Goal: Information Seeking & Learning: Find specific fact

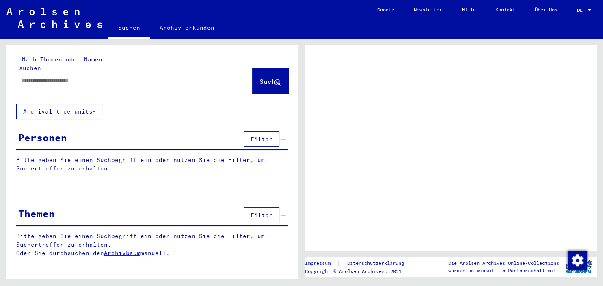
click at [60, 130] on div "Personen" at bounding box center [42, 137] width 49 height 15
click at [83, 157] on p "Bitte geben Sie einen Suchbegriff ein oder nutzen Sie die Filter, um Suchertref…" at bounding box center [152, 164] width 272 height 17
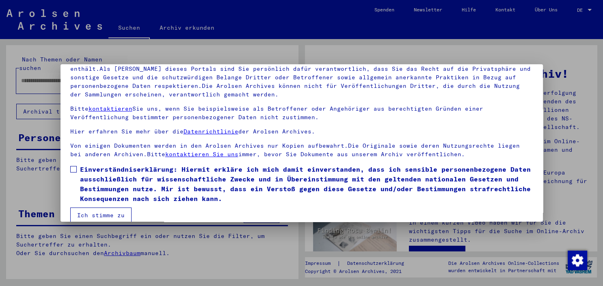
scroll to position [69, 0]
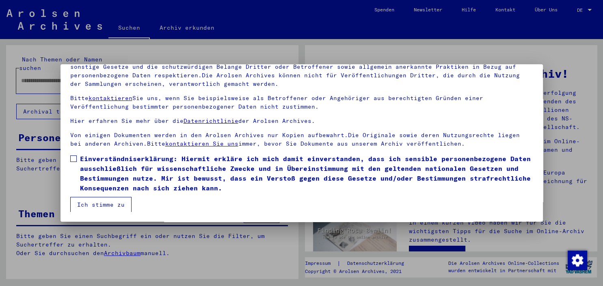
click at [74, 156] on span at bounding box center [73, 158] width 6 height 6
click at [105, 203] on button "Ich stimme zu" at bounding box center [100, 204] width 61 height 15
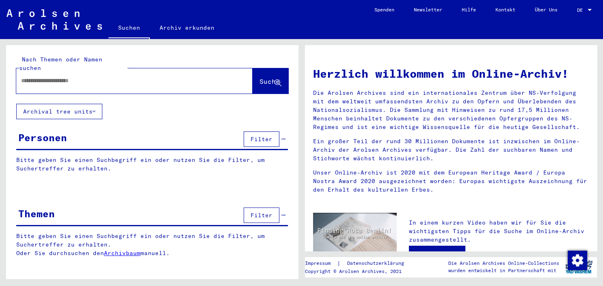
click at [56, 144] on yv-its-grid-expansion-panel "Personen Filter Bitte geben Sie einen Suchbegriff ein oder nutzen Sie die Filte…" at bounding box center [152, 157] width 292 height 56
click at [54, 130] on div "Personen" at bounding box center [42, 137] width 49 height 15
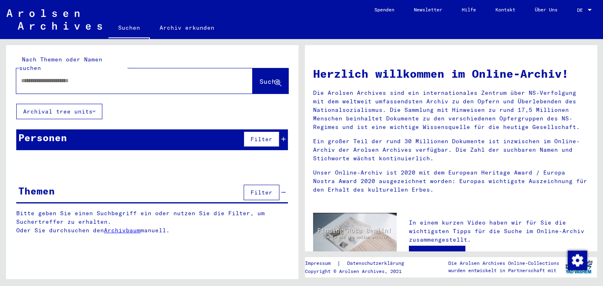
click at [66, 133] on div "Personen" at bounding box center [42, 137] width 49 height 15
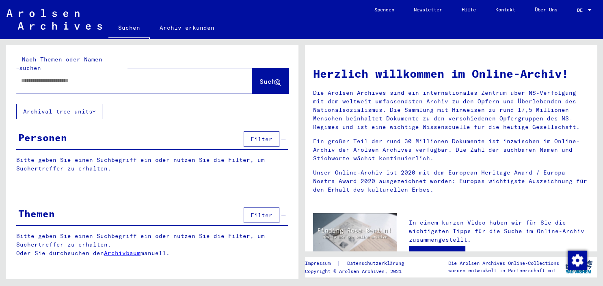
click at [37, 157] on p "Bitte geben Sie einen Suchbegriff ein oder nutzen Sie die Filter, um Suchertref…" at bounding box center [152, 164] width 272 height 17
click at [64, 76] on input "text" at bounding box center [124, 80] width 207 height 9
type input "****"
click at [265, 77] on span "Suche" at bounding box center [270, 81] width 20 height 8
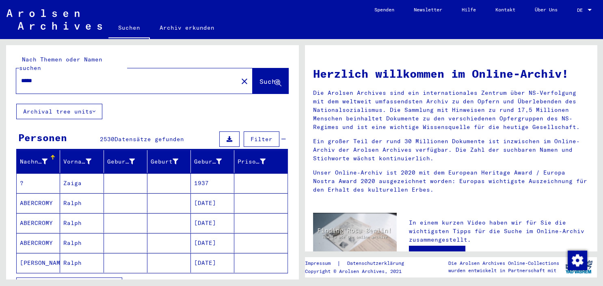
click at [77, 76] on div "****" at bounding box center [122, 80] width 212 height 18
click at [40, 76] on input "****" at bounding box center [124, 80] width 207 height 9
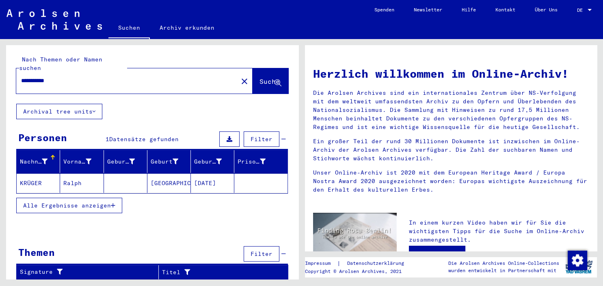
click at [36, 176] on mat-cell "KRÜGER" at bounding box center [38, 182] width 43 height 19
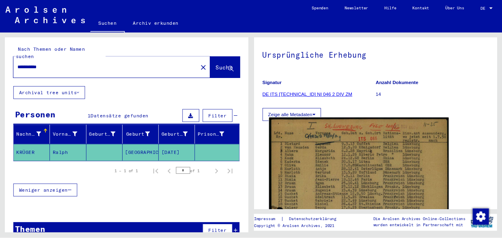
scroll to position [45, 0]
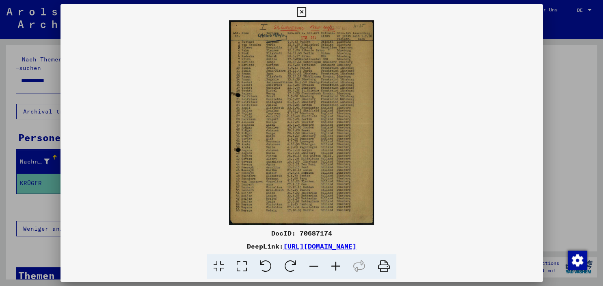
click at [306, 129] on img at bounding box center [302, 122] width 483 height 204
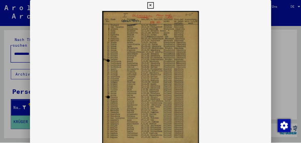
scroll to position [70, 0]
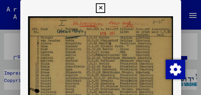
drag, startPoint x: 102, startPoint y: 65, endPoint x: 97, endPoint y: 47, distance: 19.0
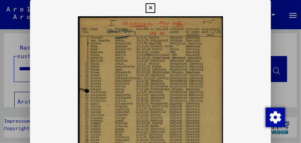
drag, startPoint x: 128, startPoint y: 104, endPoint x: 128, endPoint y: 52, distance: 51.2
click at [128, 53] on img at bounding box center [150, 118] width 241 height 204
click at [155, 8] on icon at bounding box center [150, 8] width 9 height 10
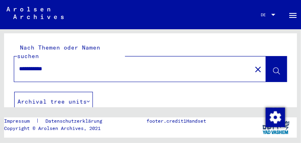
click at [62, 65] on input "**********" at bounding box center [133, 69] width 228 height 9
type input "*"
type input "********"
click at [275, 68] on icon at bounding box center [276, 71] width 7 height 7
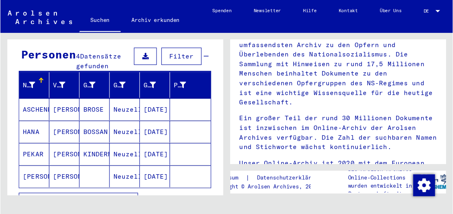
scroll to position [79, 0]
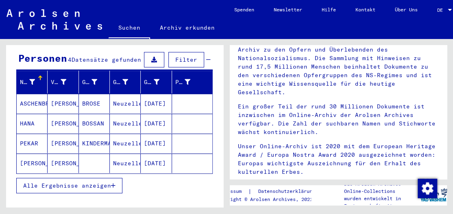
click at [62, 115] on mat-cell "[PERSON_NAME]" at bounding box center [63, 123] width 31 height 19
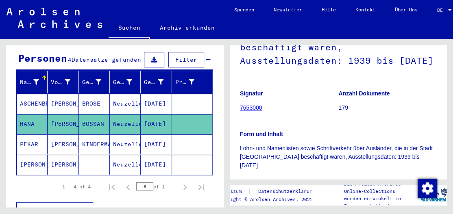
scroll to position [127, 0]
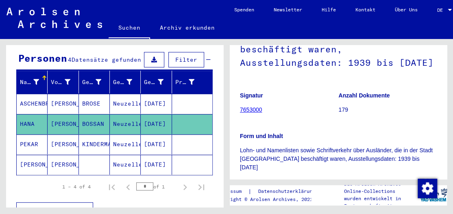
click at [250, 113] on link "7653000" at bounding box center [251, 109] width 22 height 6
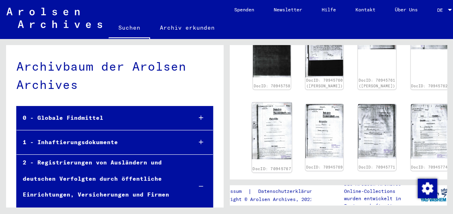
scroll to position [381, 0]
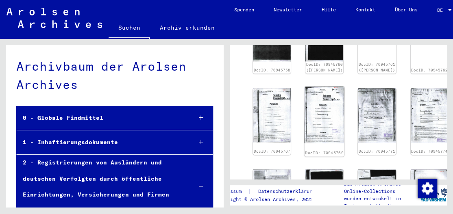
click at [304, 118] on div "DocID: 70945769" at bounding box center [324, 122] width 40 height 70
click at [304, 113] on img at bounding box center [324, 115] width 40 height 57
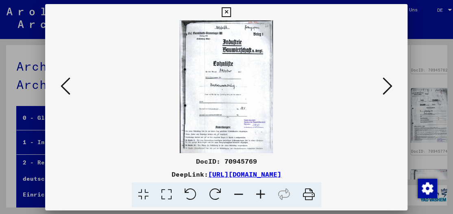
click at [299, 113] on img at bounding box center [226, 86] width 307 height 133
click at [381, 87] on button at bounding box center [387, 86] width 15 height 23
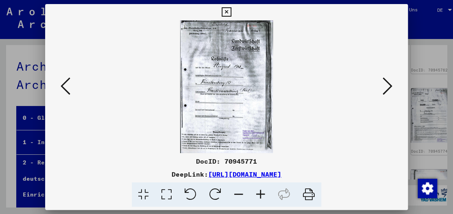
click at [381, 87] on button at bounding box center [387, 86] width 15 height 23
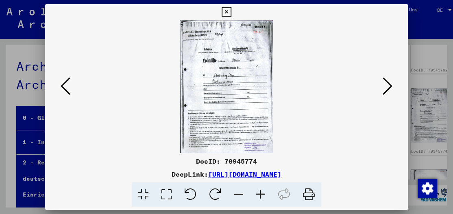
click at [381, 87] on button at bounding box center [387, 86] width 15 height 23
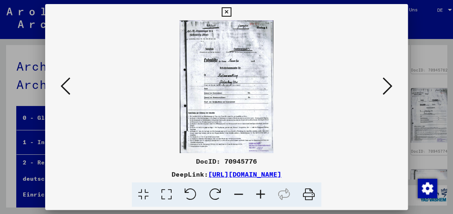
click at [381, 87] on button at bounding box center [387, 86] width 15 height 23
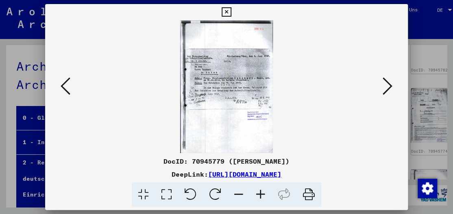
click at [381, 87] on button at bounding box center [387, 86] width 15 height 23
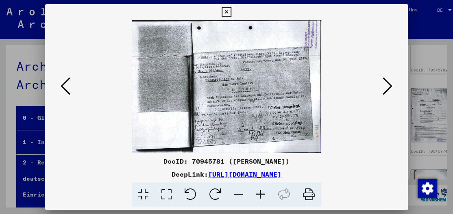
click at [381, 87] on button at bounding box center [387, 86] width 15 height 23
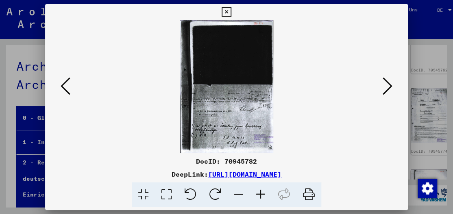
click at [381, 87] on button at bounding box center [387, 86] width 15 height 23
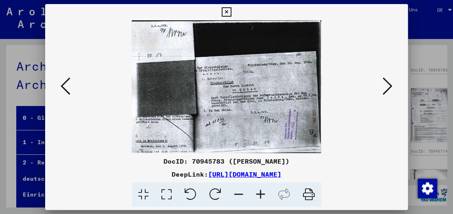
click at [381, 87] on button at bounding box center [387, 86] width 15 height 23
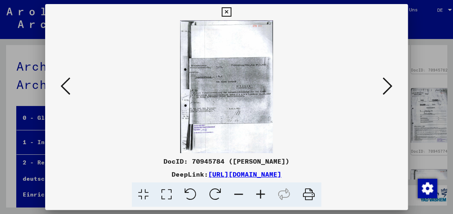
click at [379, 87] on img at bounding box center [226, 86] width 307 height 133
click at [390, 84] on icon at bounding box center [387, 85] width 10 height 19
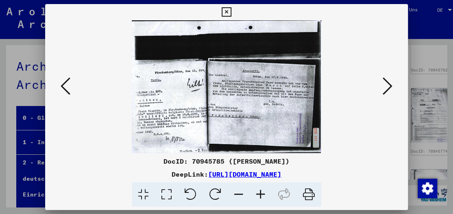
click at [390, 83] on icon at bounding box center [387, 85] width 10 height 19
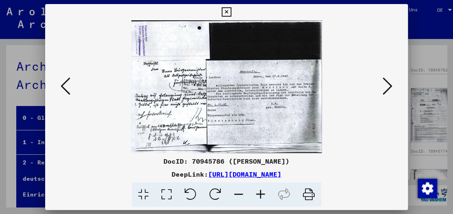
click at [231, 11] on icon at bounding box center [225, 12] width 9 height 10
